Goal: Find specific page/section: Find specific page/section

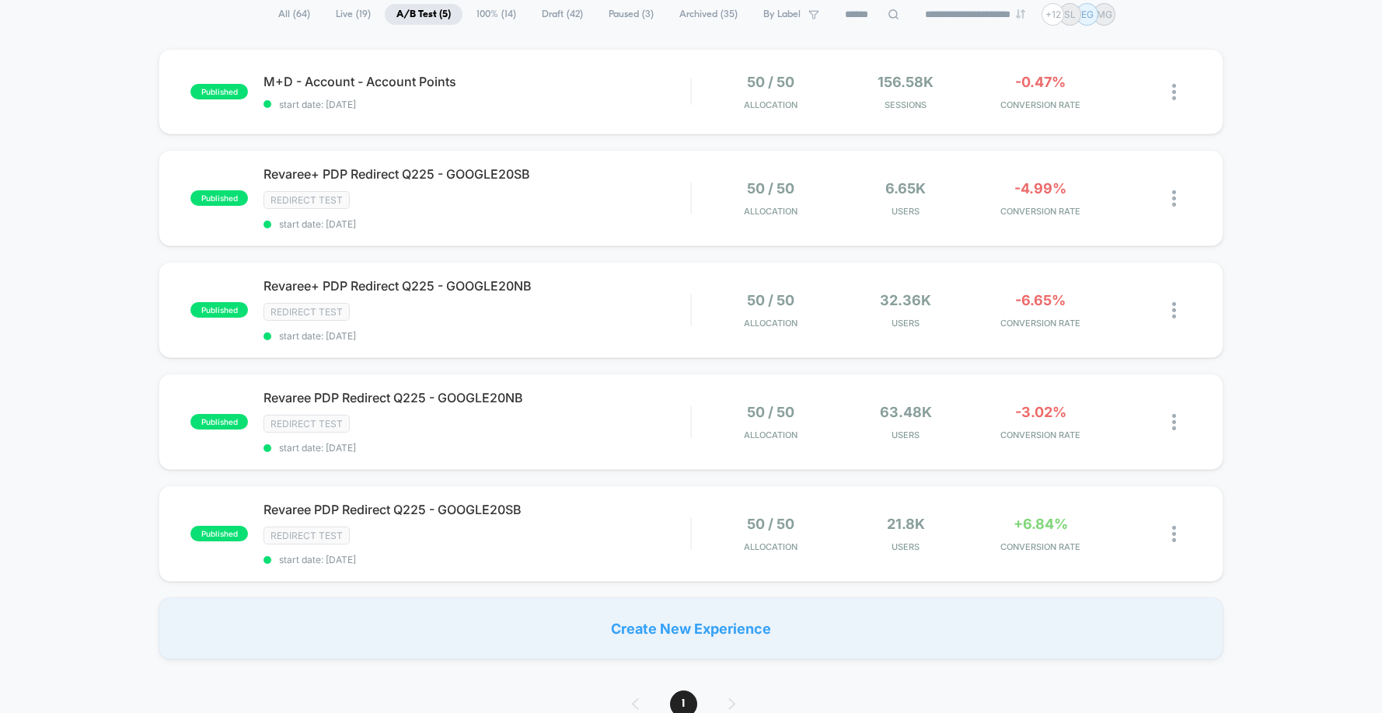
scroll to position [124, 0]
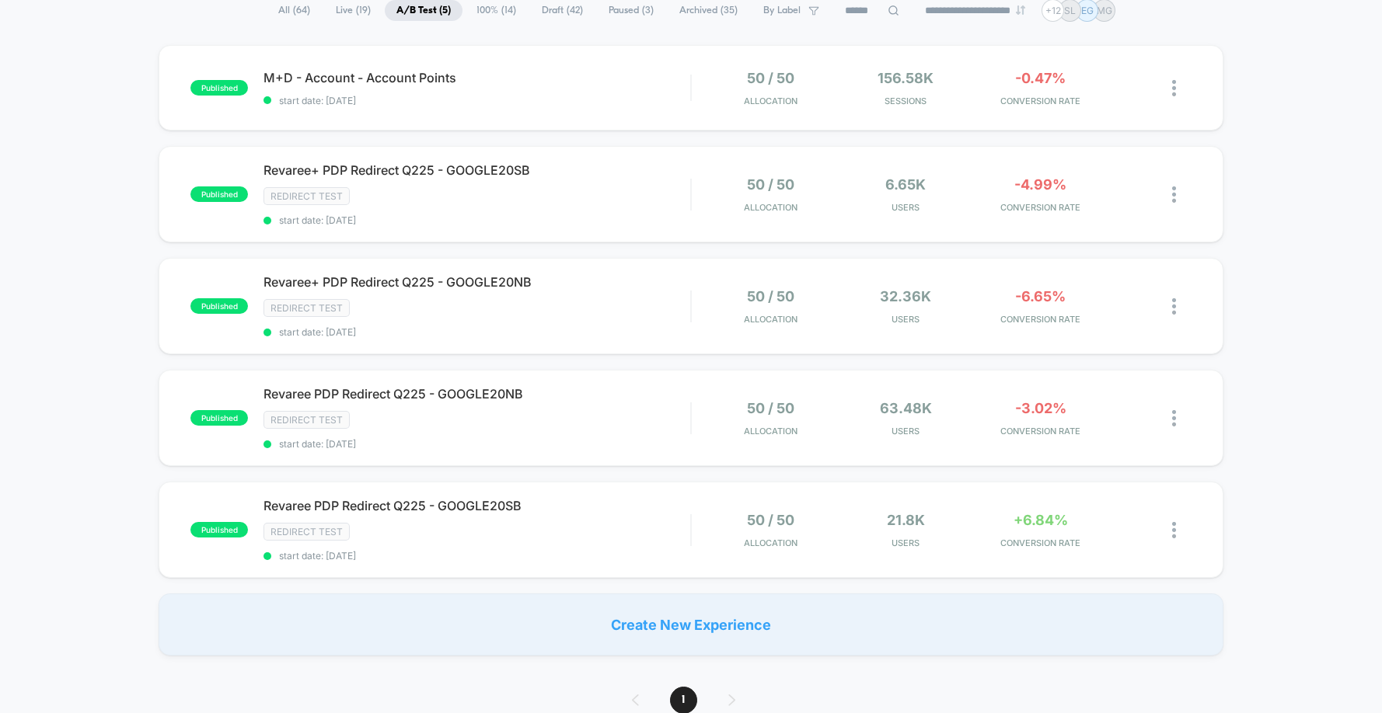
click at [479, 10] on span "100% ( 14 )" at bounding box center [496, 10] width 63 height 21
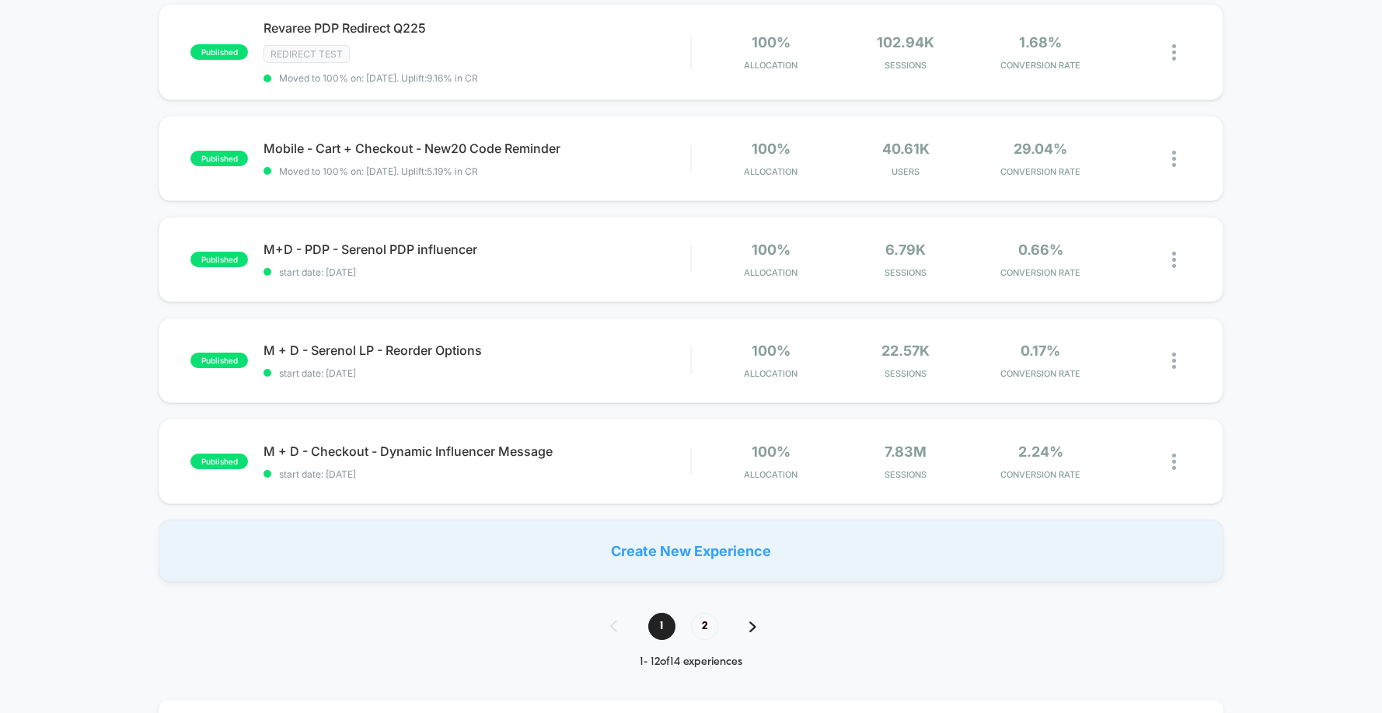
scroll to position [911, 0]
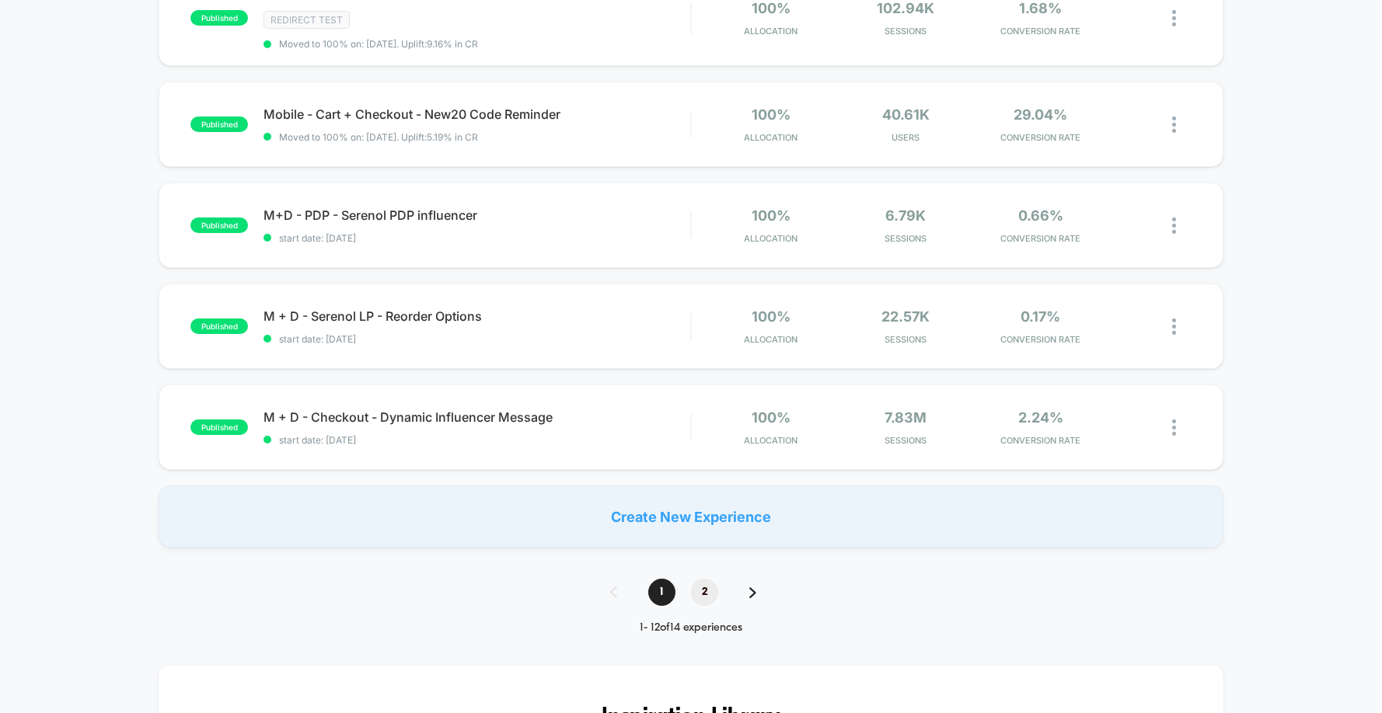
click at [703, 591] on span "2" at bounding box center [704, 592] width 27 height 27
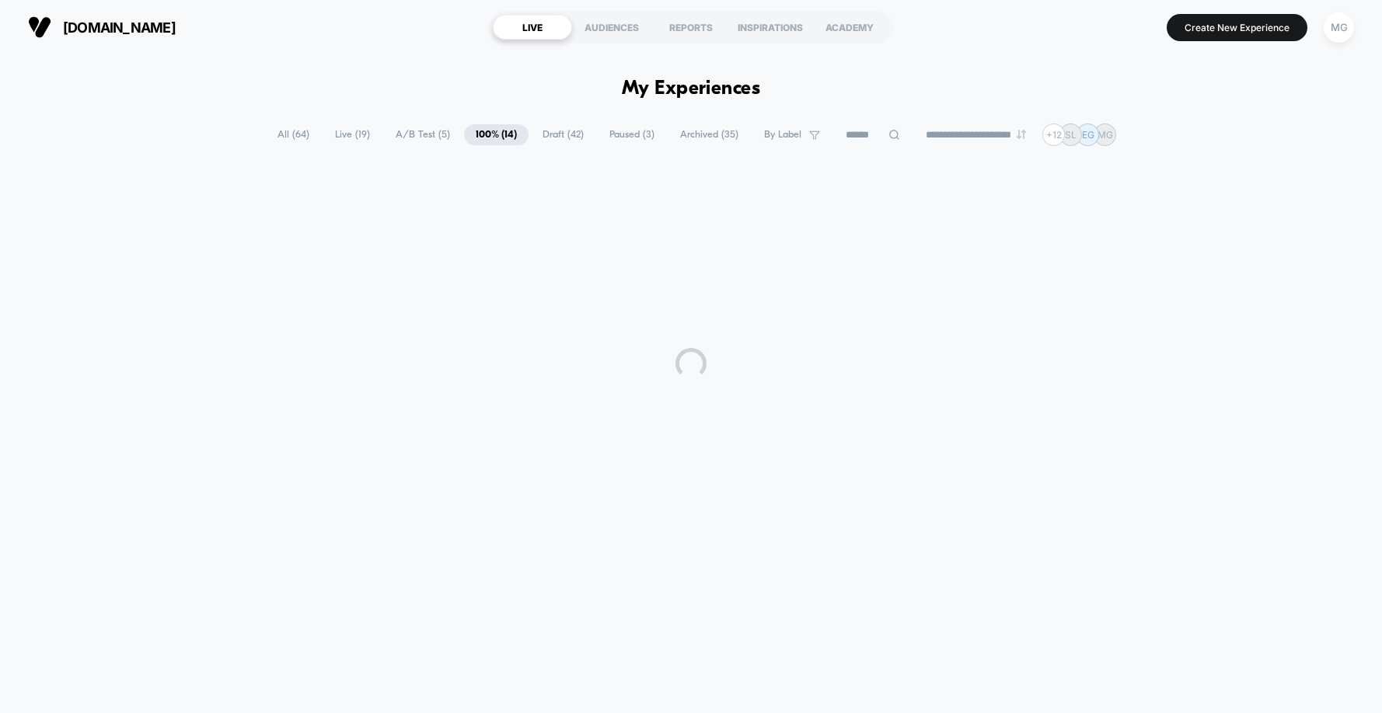
scroll to position [0, 0]
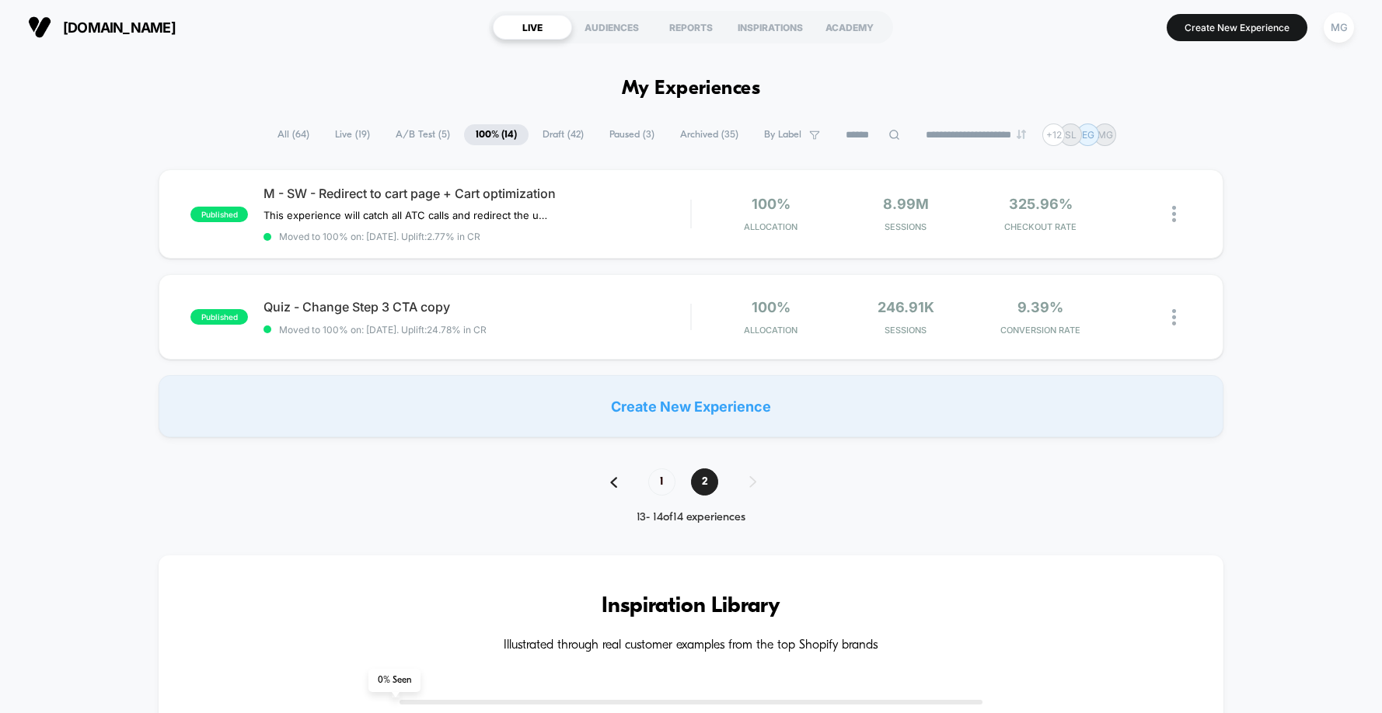
click at [418, 139] on span "A/B Test ( 5 )" at bounding box center [423, 134] width 78 height 21
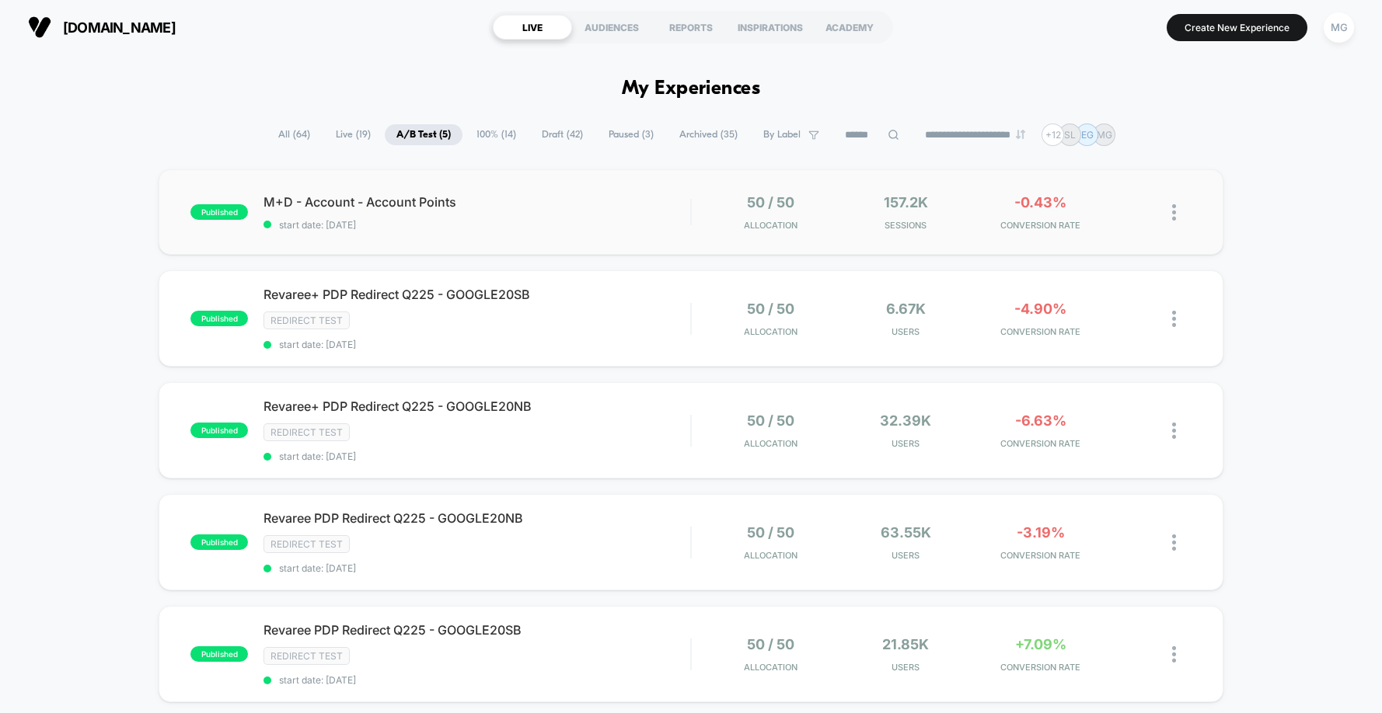
scroll to position [4, 0]
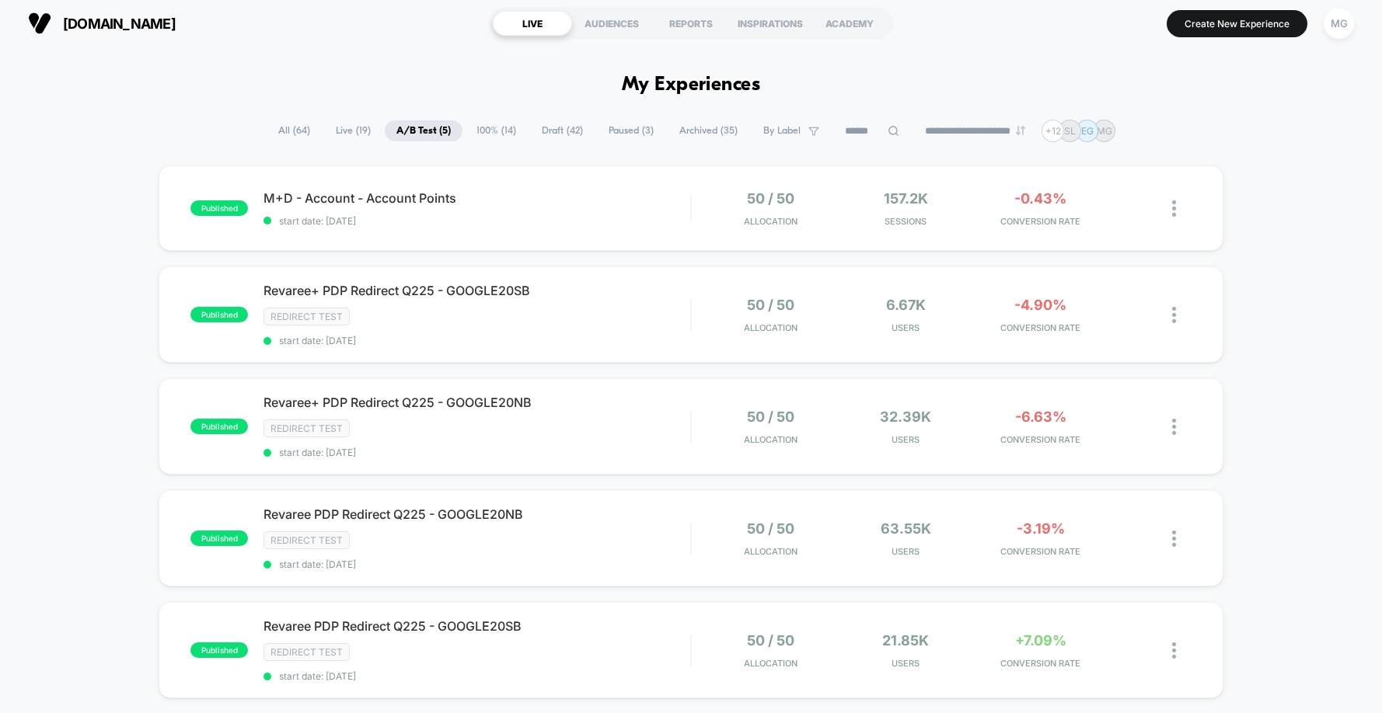
click at [486, 140] on span "100% ( 14 )" at bounding box center [496, 130] width 63 height 21
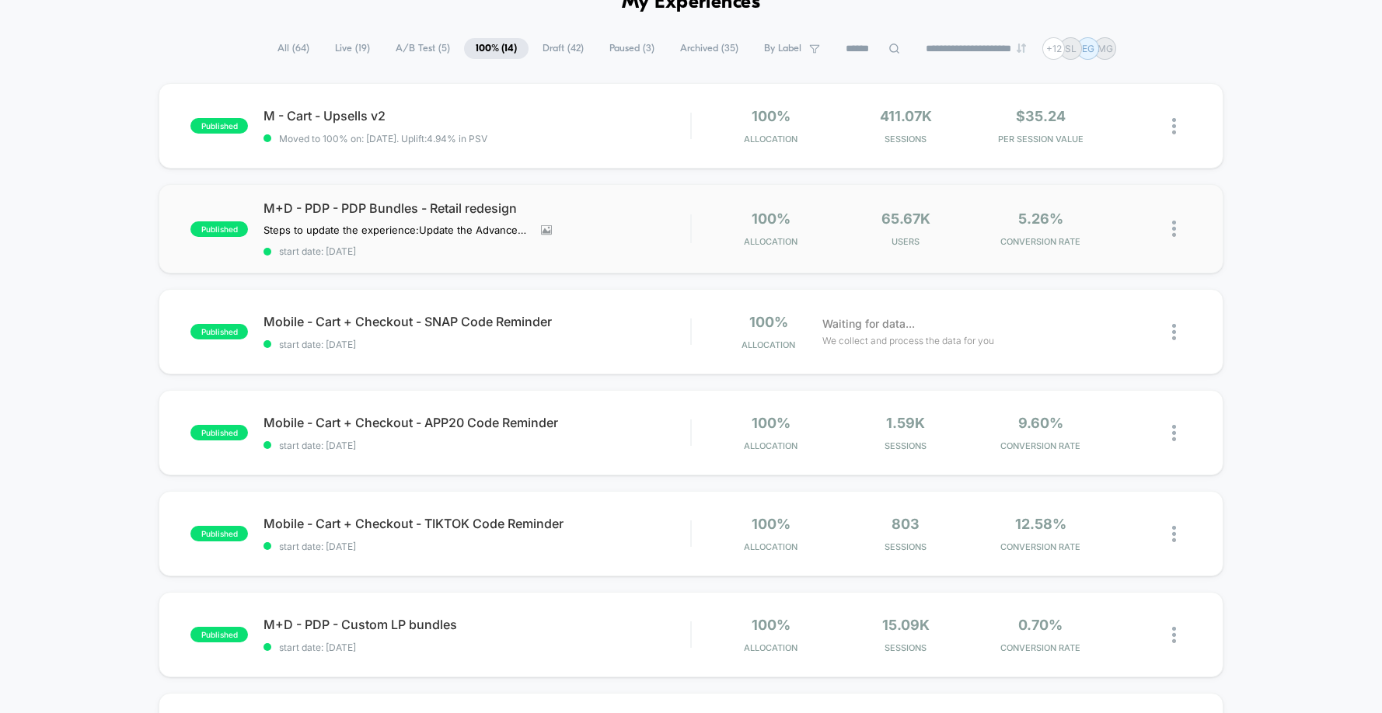
scroll to position [89, 0]
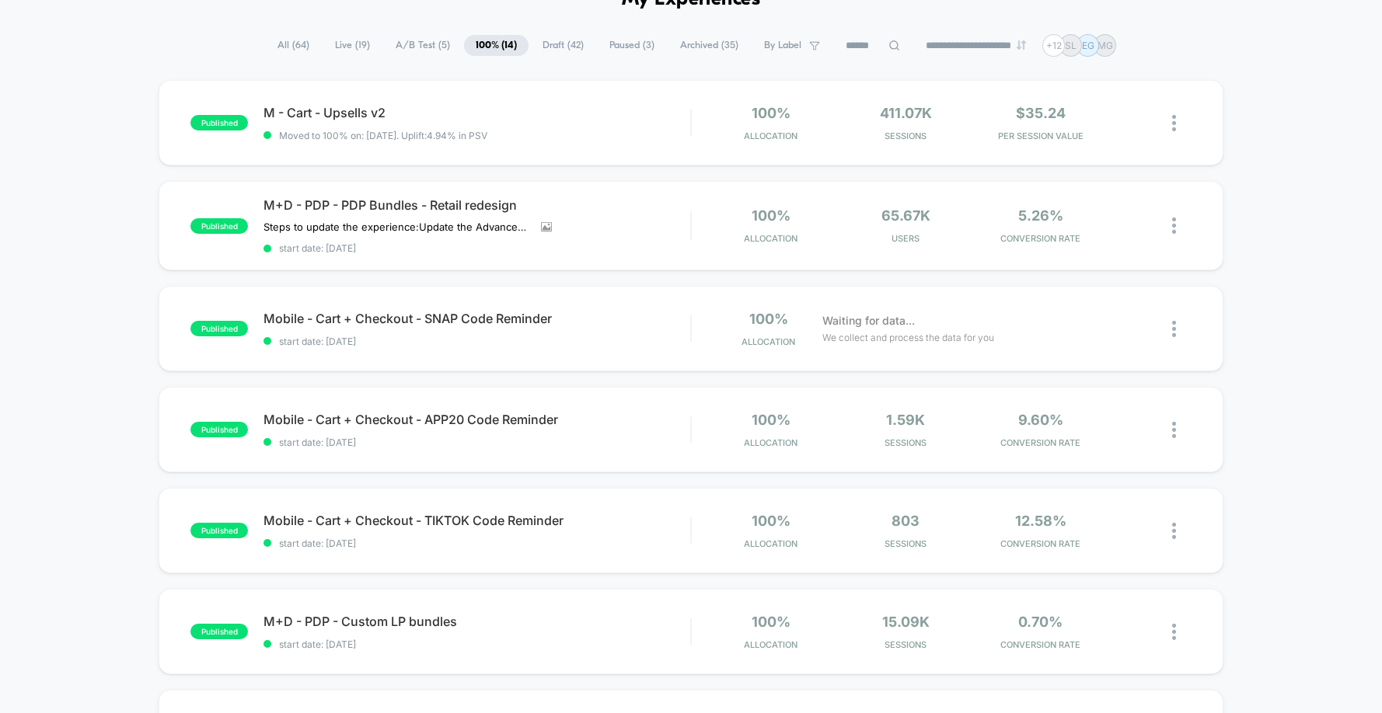
click at [712, 47] on span "Archived ( 35 )" at bounding box center [709, 45] width 82 height 21
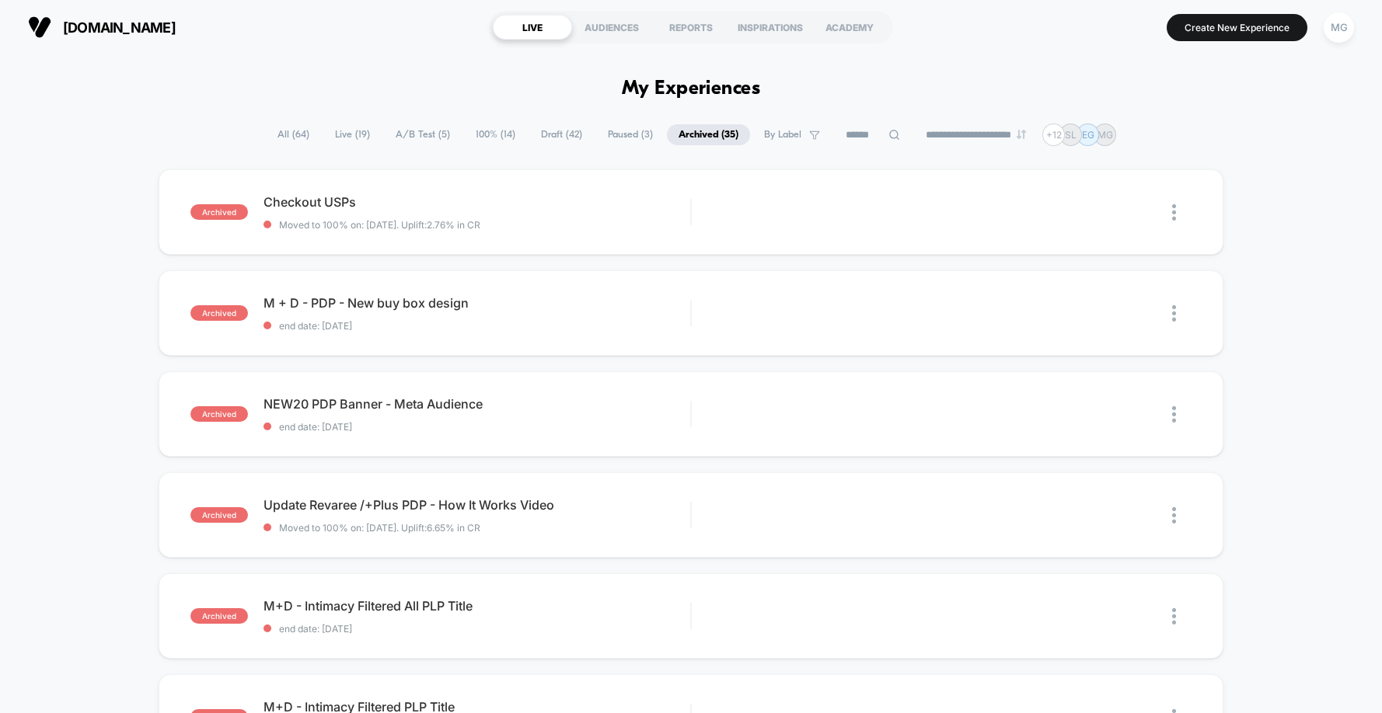
click at [551, 136] on span "Draft ( 42 )" at bounding box center [561, 134] width 65 height 21
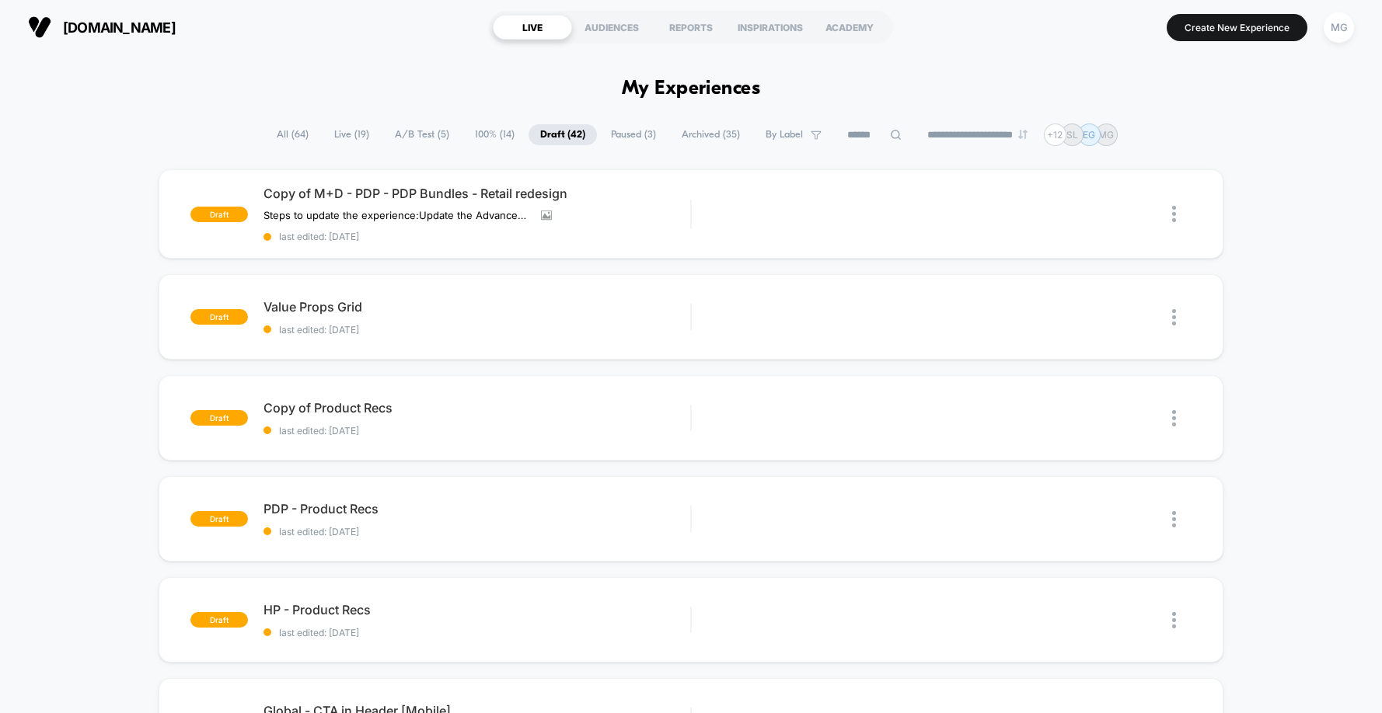
click at [622, 134] on span "Paused ( 3 )" at bounding box center [633, 134] width 68 height 21
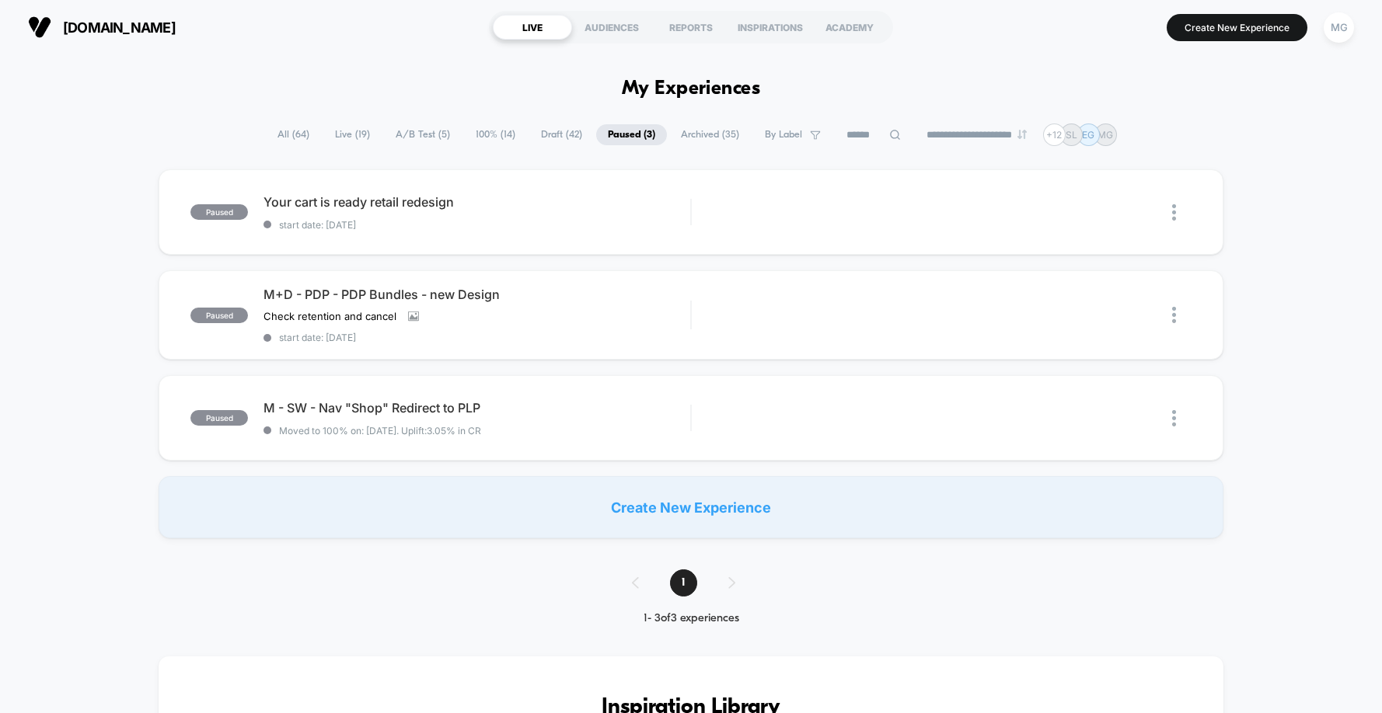
click at [556, 137] on span "Draft ( 42 )" at bounding box center [561, 134] width 65 height 21
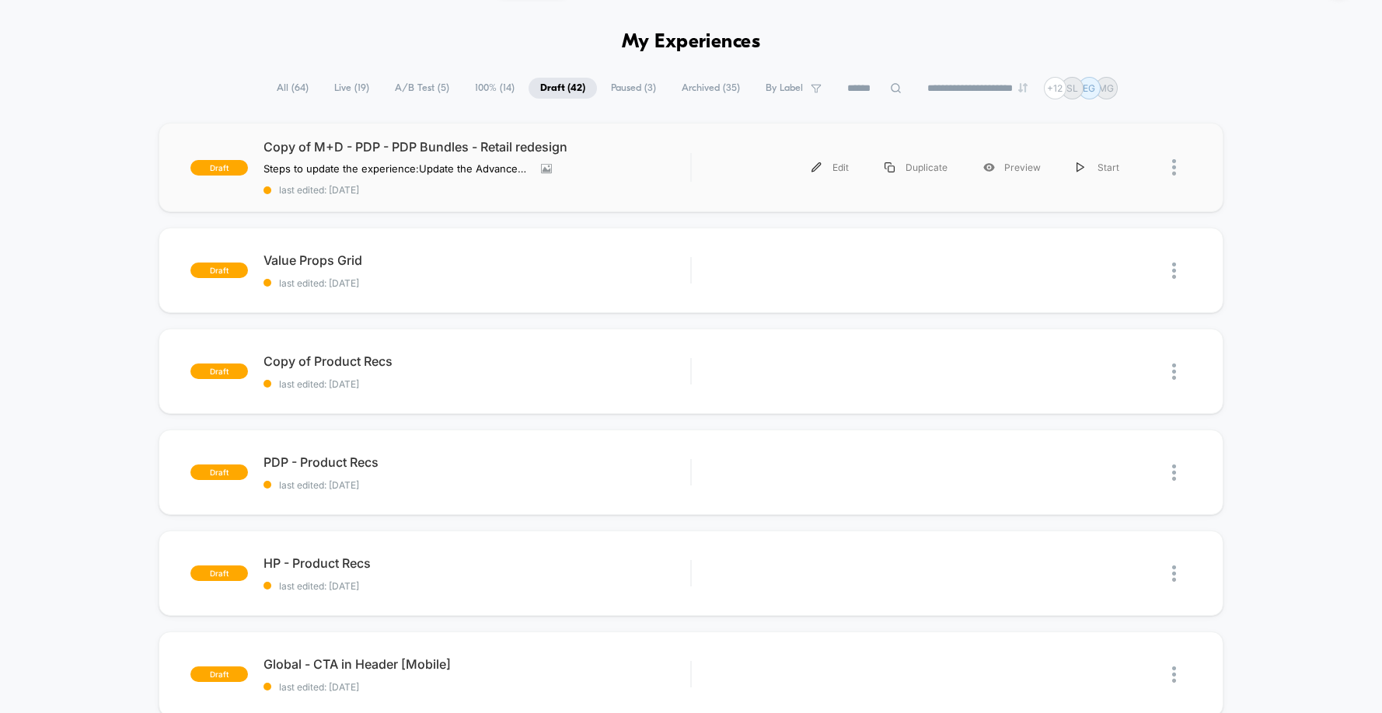
scroll to position [48, 0]
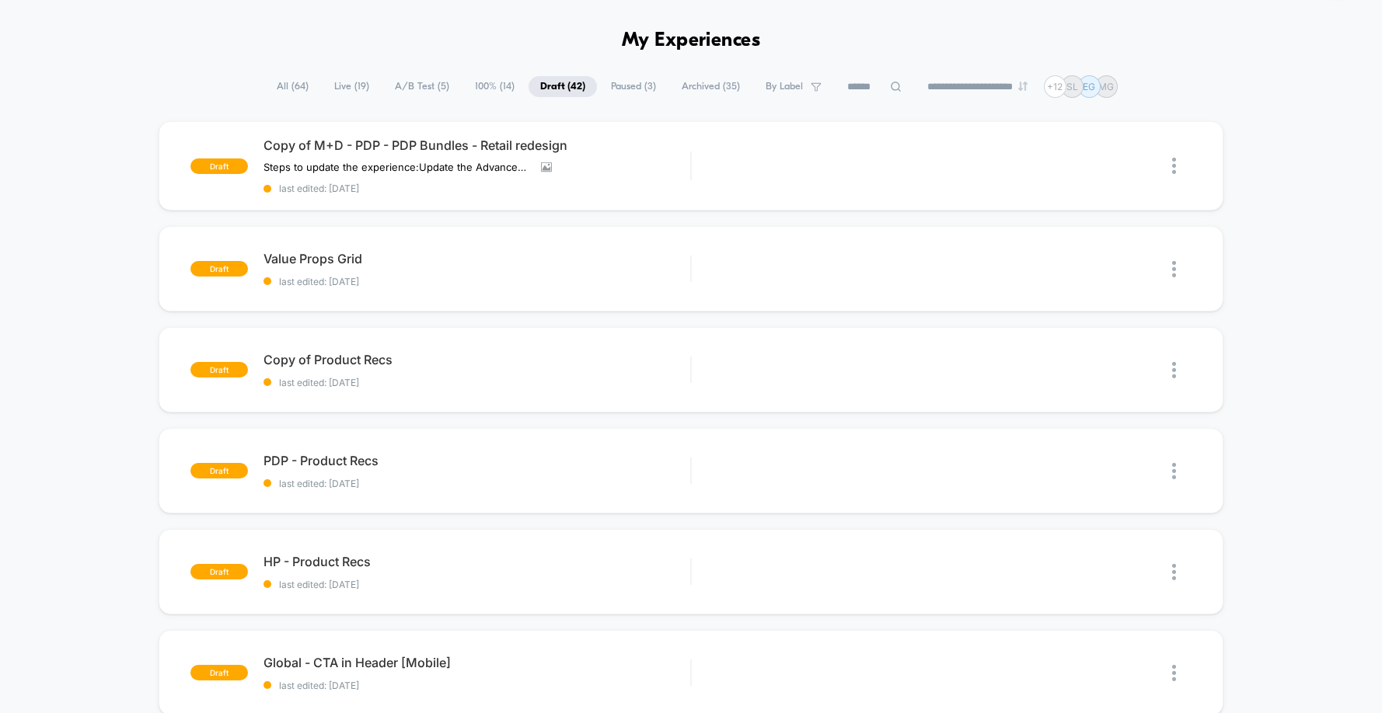
click at [685, 91] on span "Archived ( 35 )" at bounding box center [711, 86] width 82 height 21
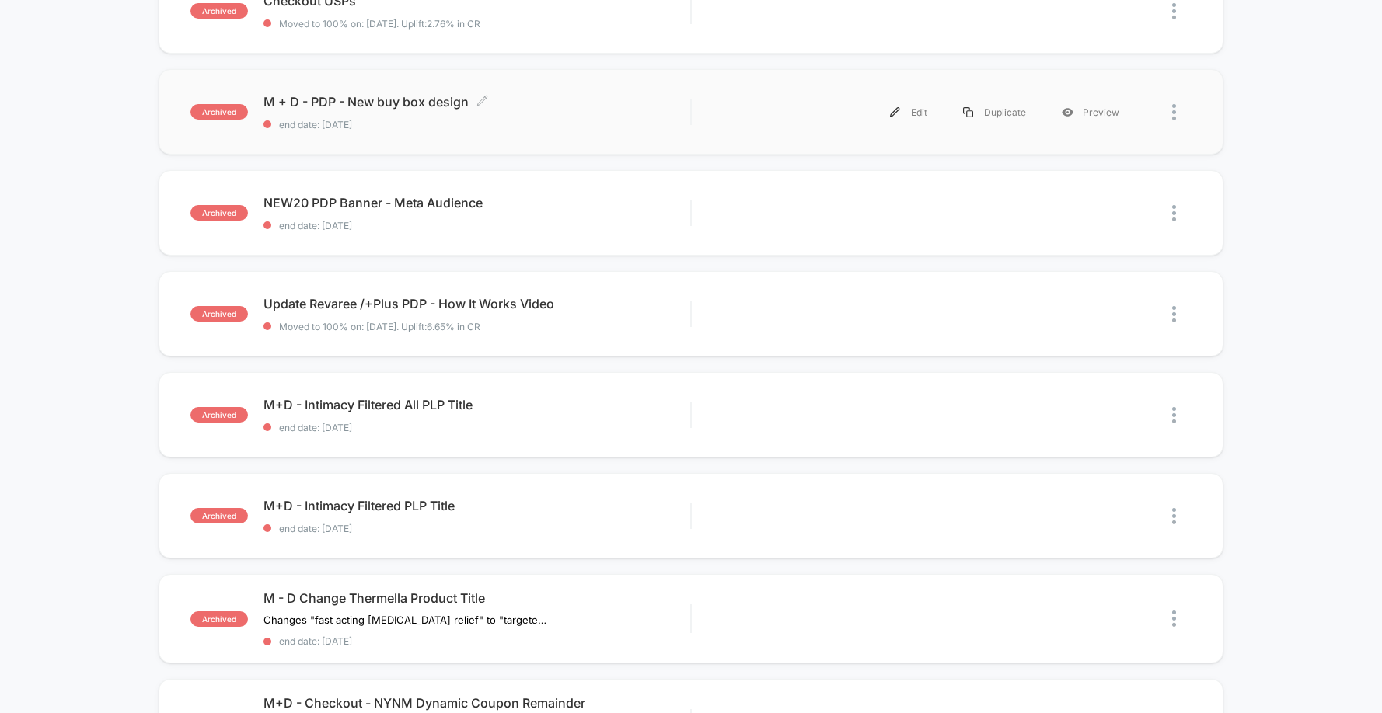
scroll to position [204, 0]
click at [408, 110] on div "M + D - PDP - New buy box design Click to edit experience details Click to edit…" at bounding box center [476, 110] width 427 height 37
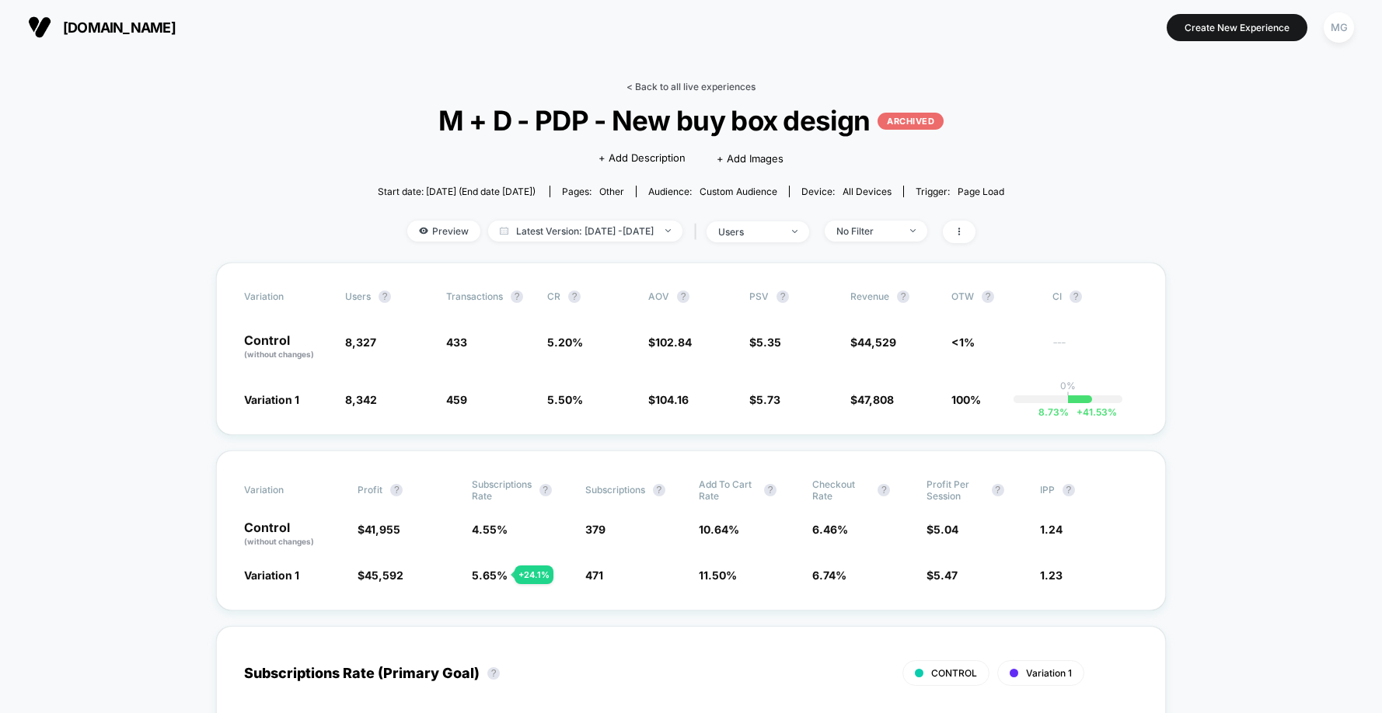
click at [691, 81] on link "< Back to all live experiences" at bounding box center [690, 87] width 129 height 12
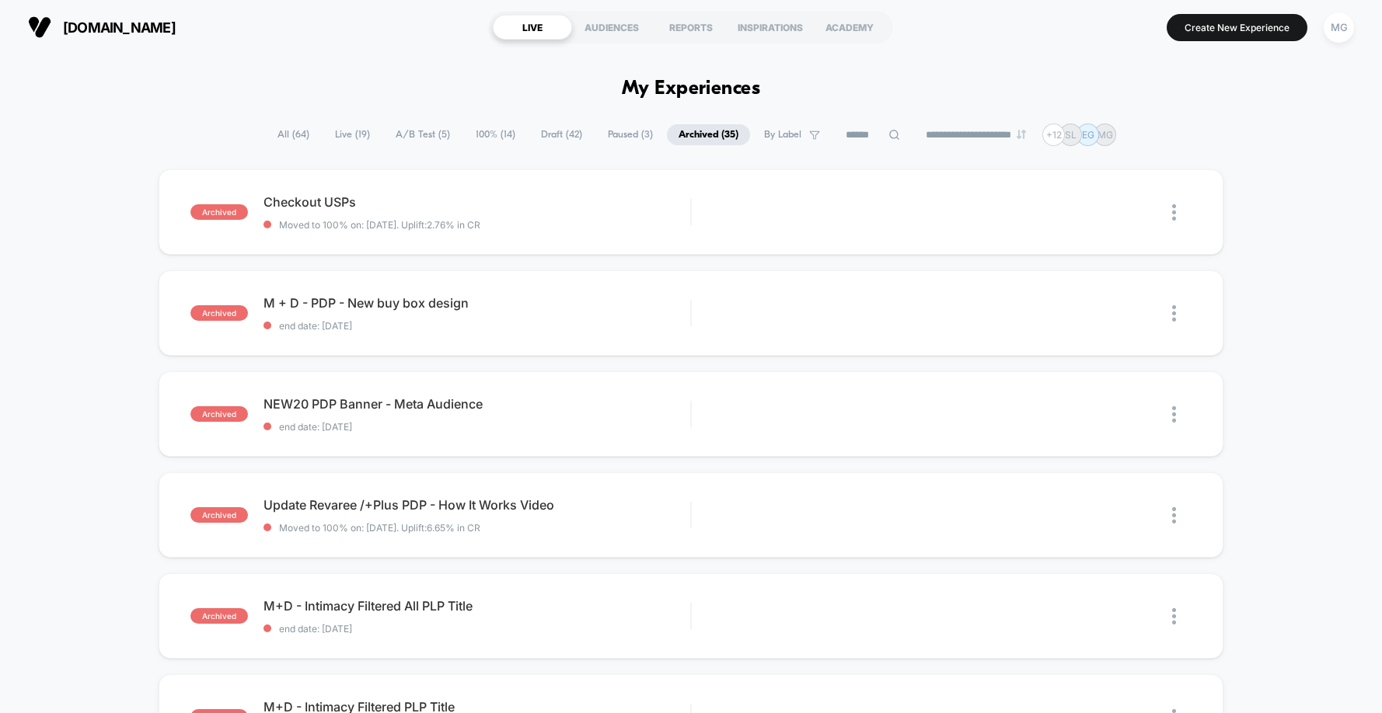
click at [609, 136] on span "Paused ( 3 )" at bounding box center [630, 134] width 68 height 21
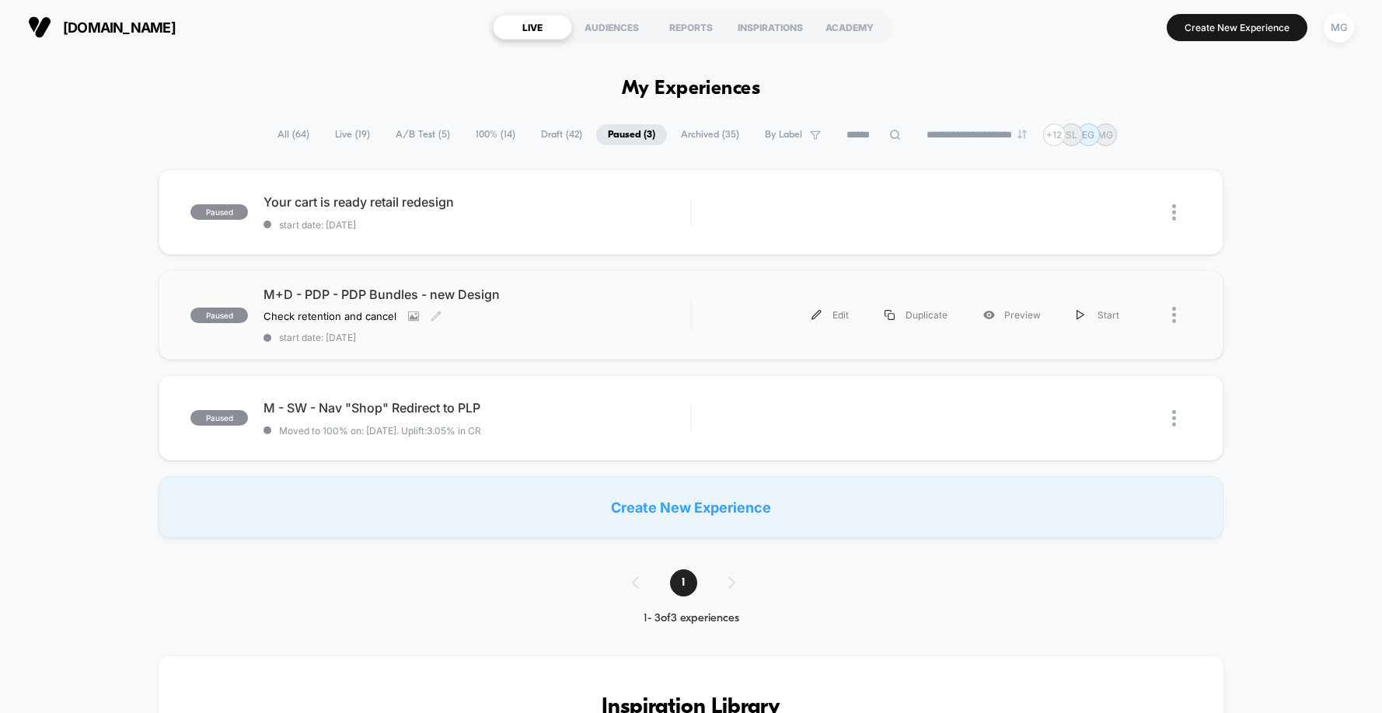
click at [490, 294] on span "M+D - PDP - PDP Bundles - new Design" at bounding box center [476, 295] width 427 height 16
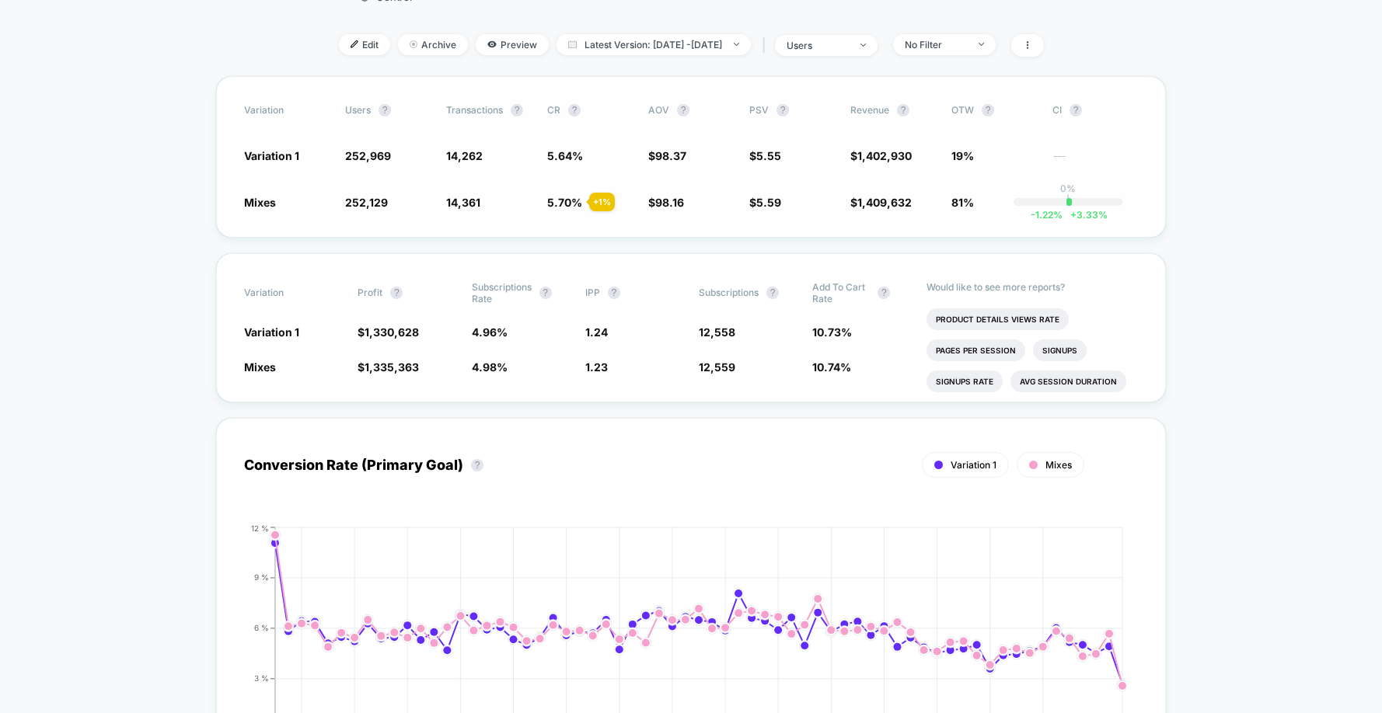
scroll to position [502, 0]
click at [711, 40] on span "Latest Version: [DATE] - [DATE]" at bounding box center [653, 43] width 194 height 21
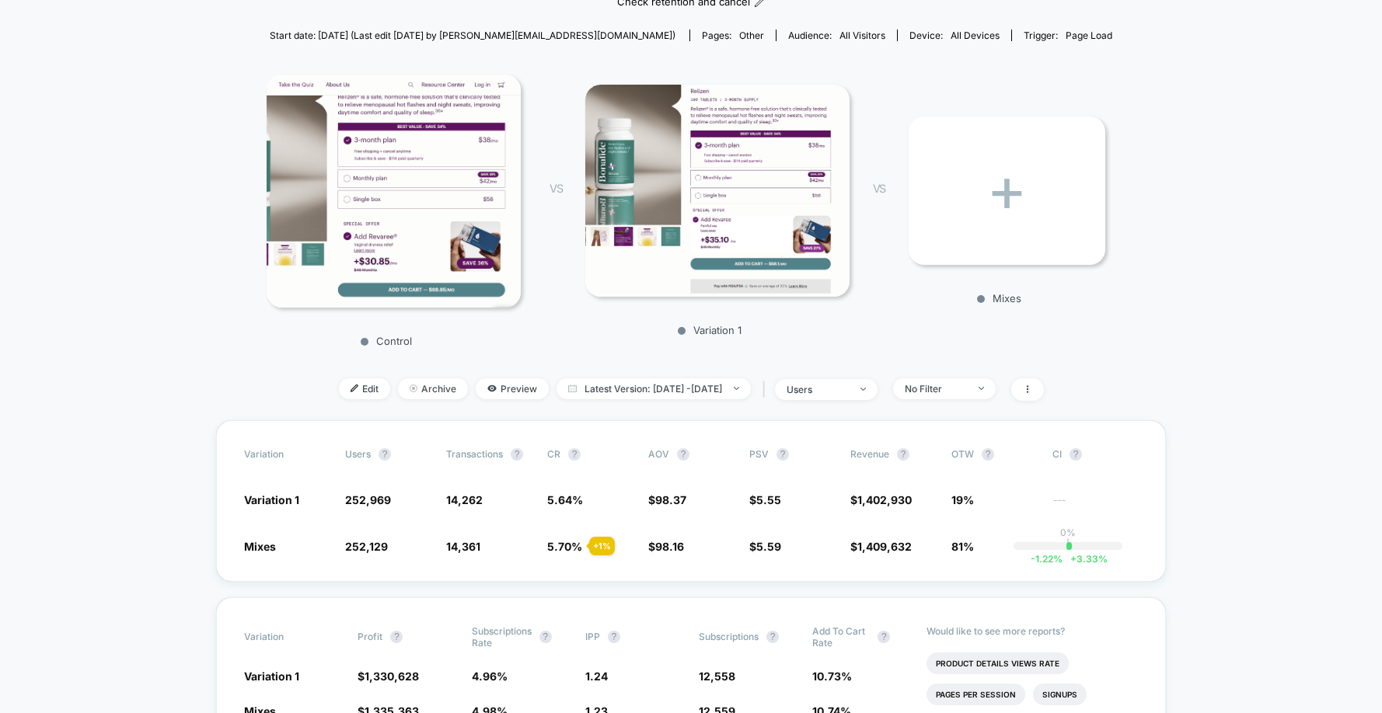
scroll to position [0, 0]
